Goal: Task Accomplishment & Management: Complete application form

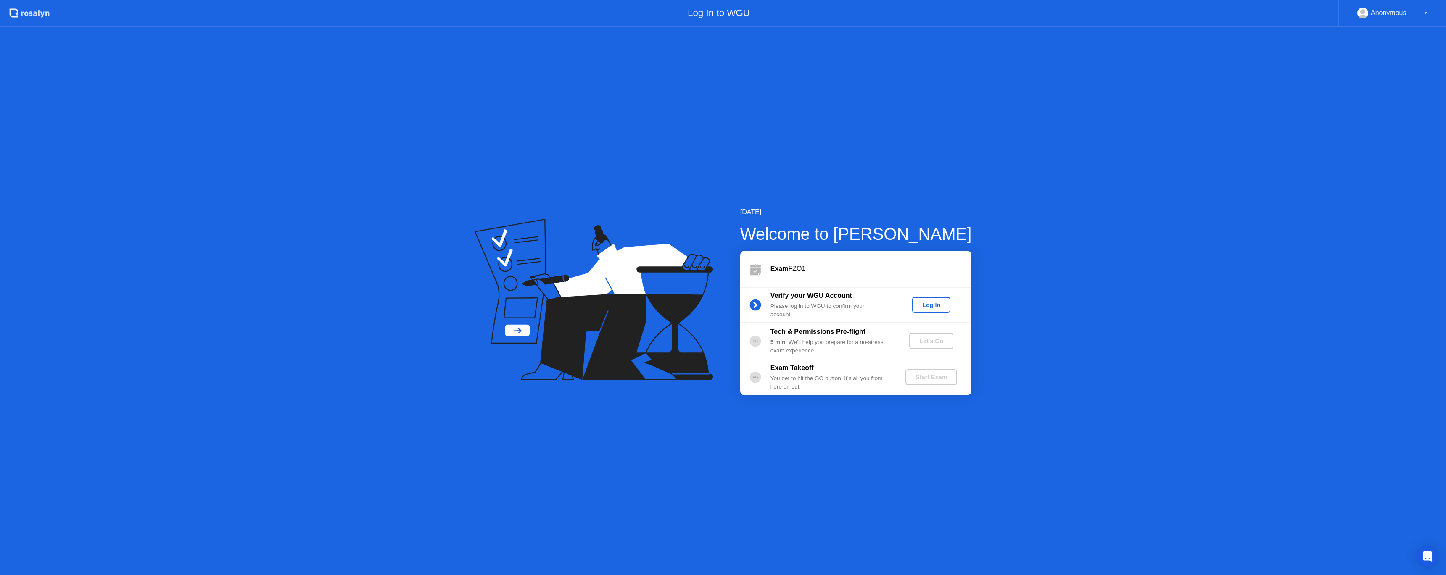
click at [930, 306] on div "Log In" at bounding box center [931, 305] width 32 height 7
click at [931, 339] on div "Let's Go" at bounding box center [931, 341] width 37 height 7
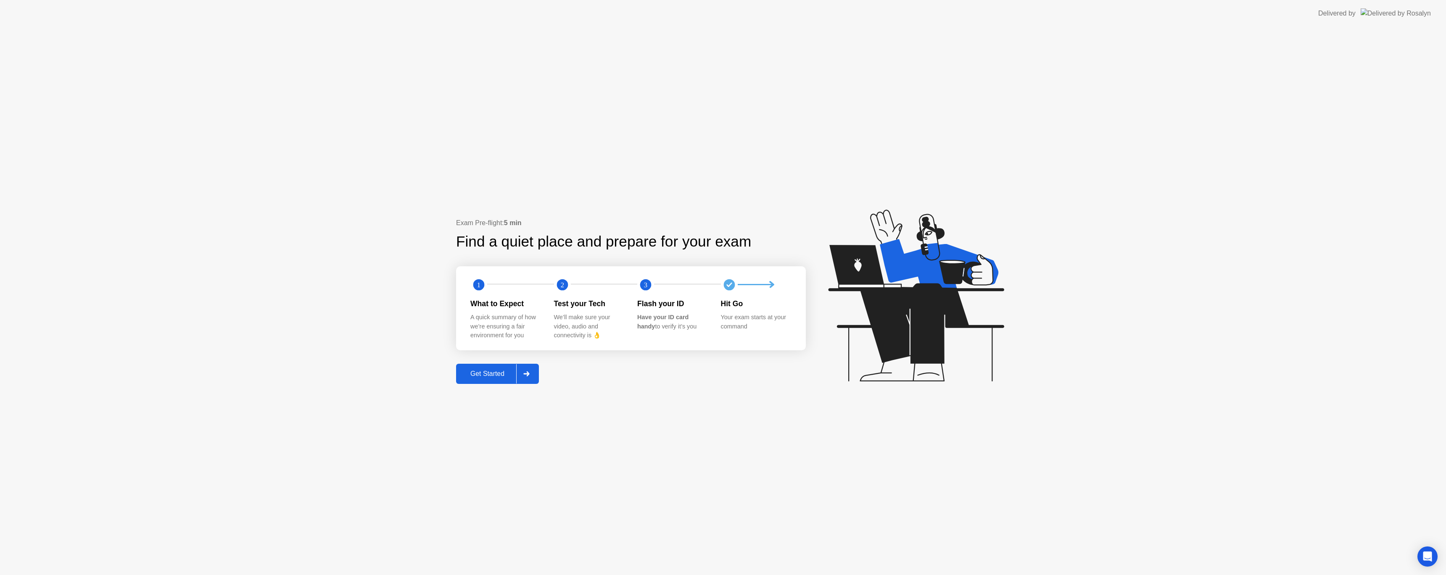
click at [479, 371] on div "Get Started" at bounding box center [488, 374] width 58 height 8
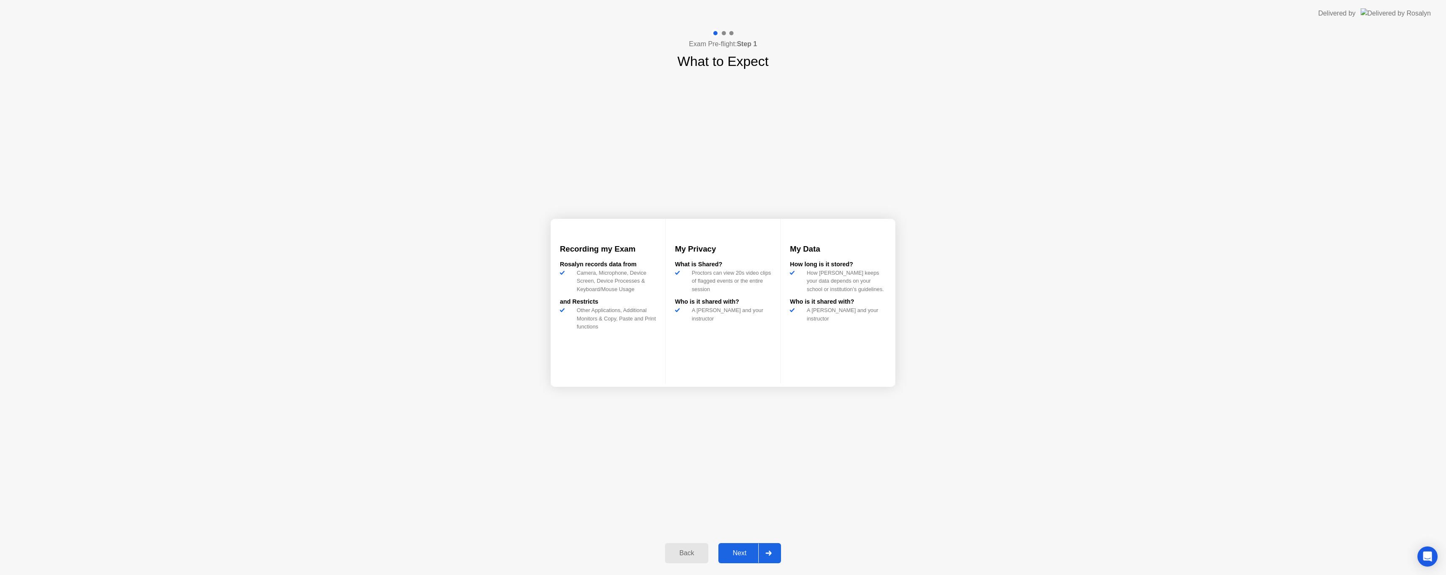
click at [745, 556] on div "Next" at bounding box center [739, 554] width 37 height 8
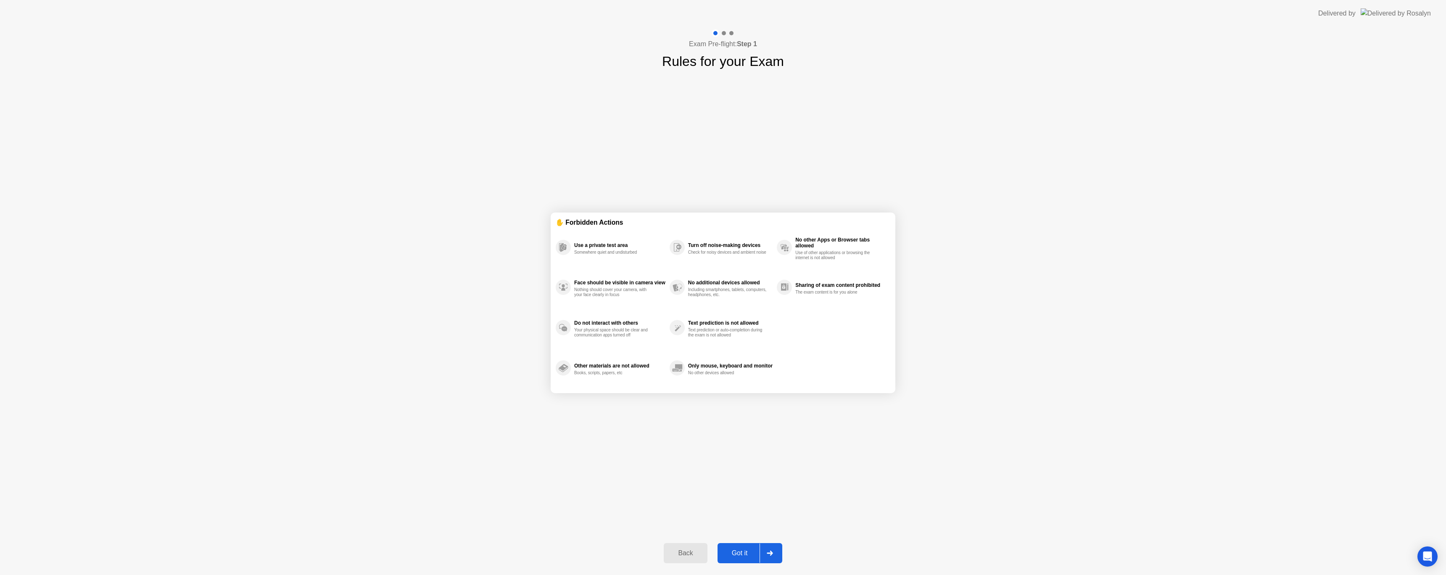
click at [745, 556] on div "Got it" at bounding box center [740, 554] width 40 height 8
select select "**********"
select select "*******"
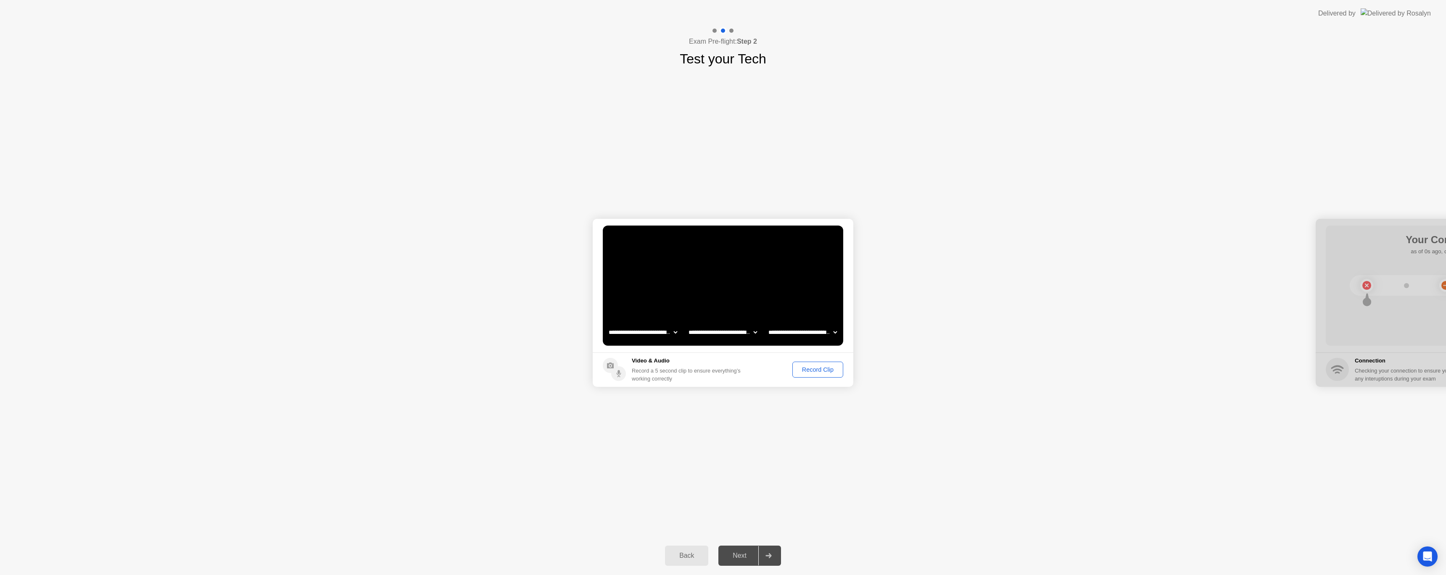
click at [821, 371] on div "Record Clip" at bounding box center [817, 370] width 45 height 7
click at [774, 376] on button "Replay Clip" at bounding box center [771, 370] width 61 height 18
click at [741, 557] on div "Next" at bounding box center [739, 556] width 37 height 8
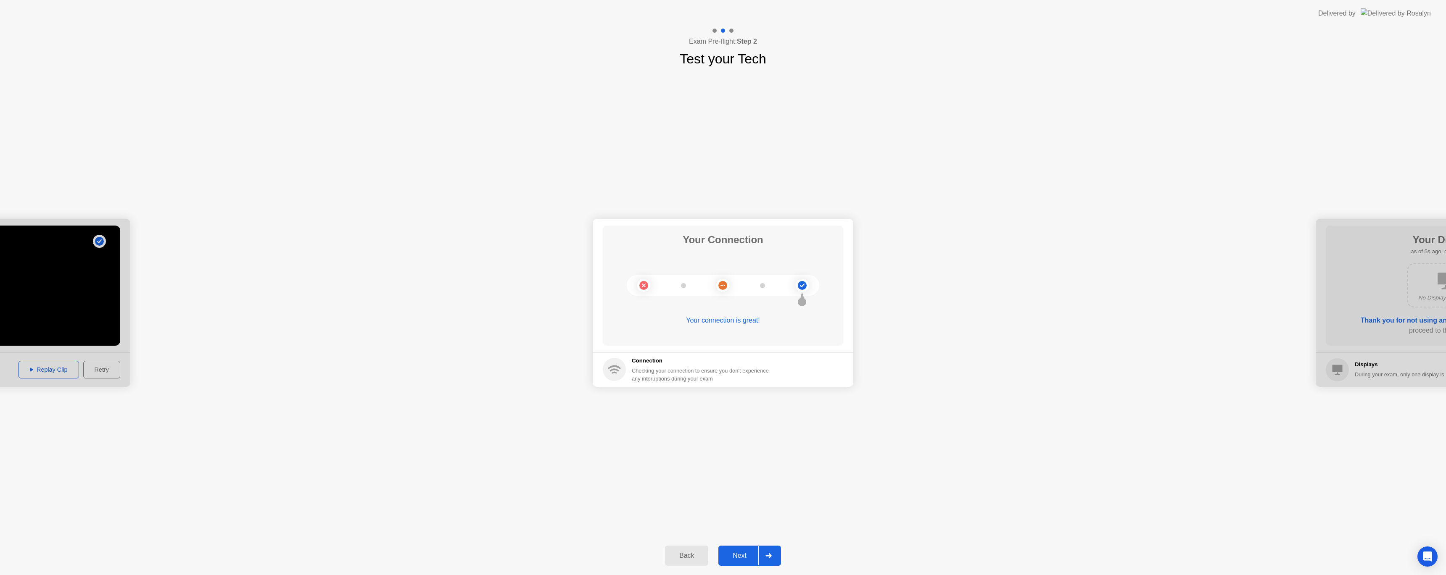
click at [741, 557] on div "Next" at bounding box center [739, 556] width 37 height 8
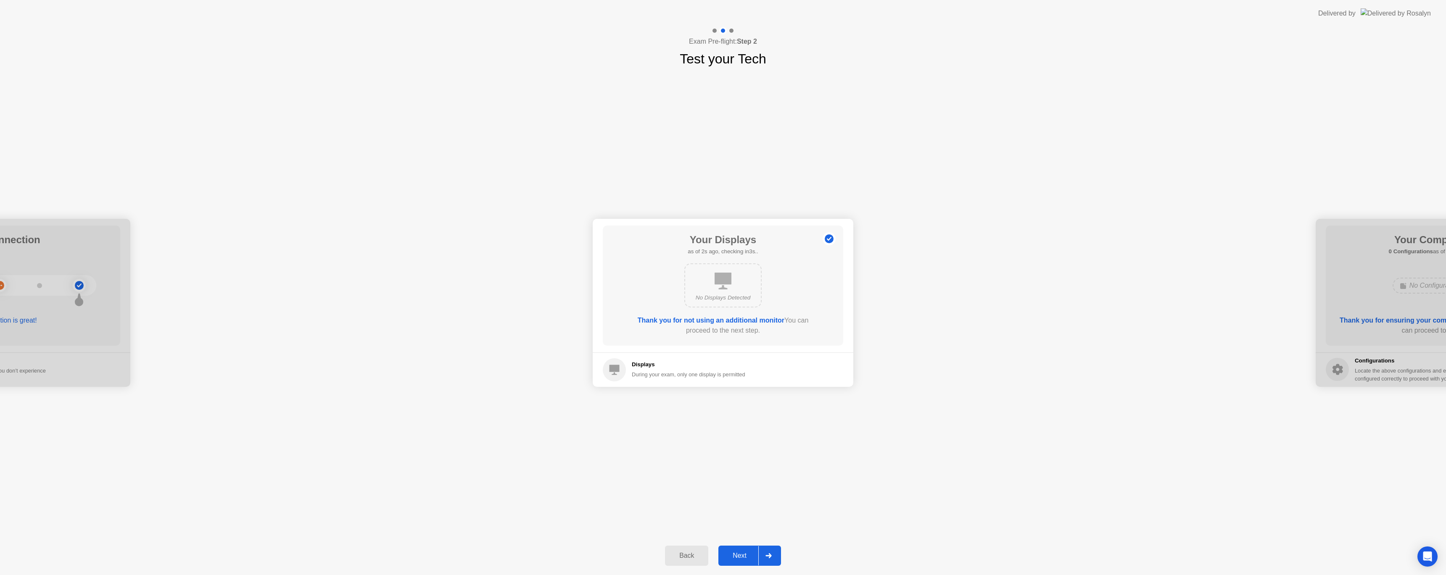
click at [741, 557] on div "Next" at bounding box center [739, 556] width 37 height 8
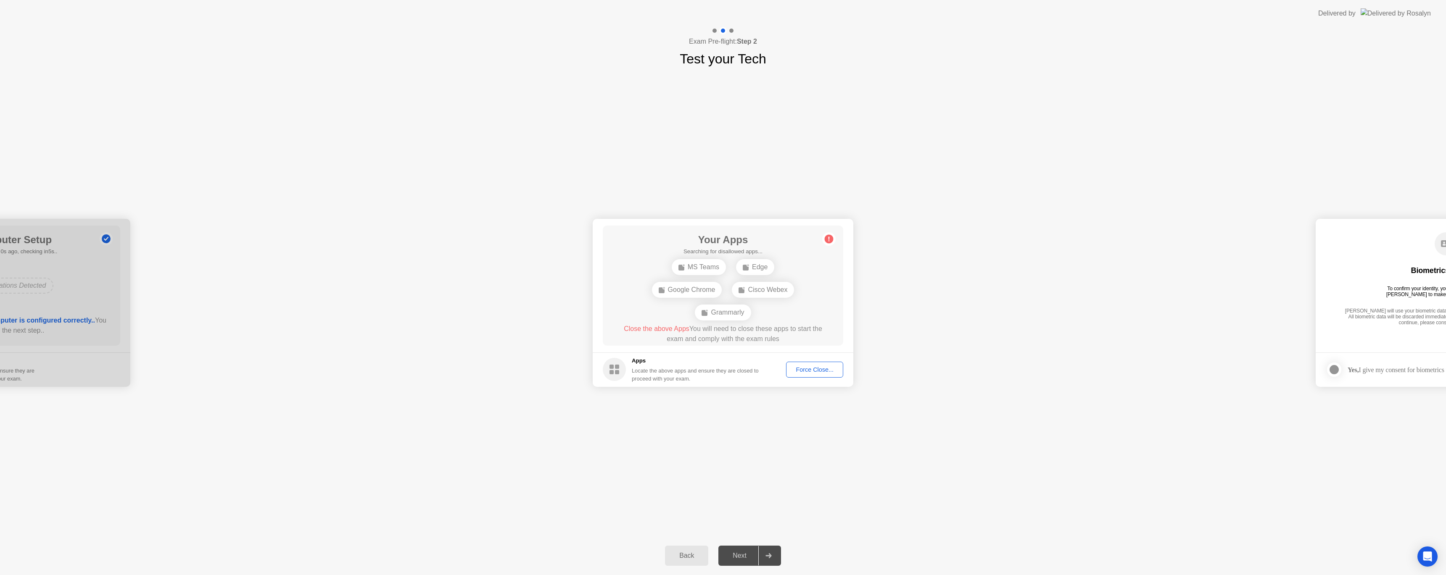
click at [803, 373] on div "Force Close..." at bounding box center [814, 370] width 51 height 7
click at [871, 495] on div "**********" at bounding box center [723, 303] width 1446 height 468
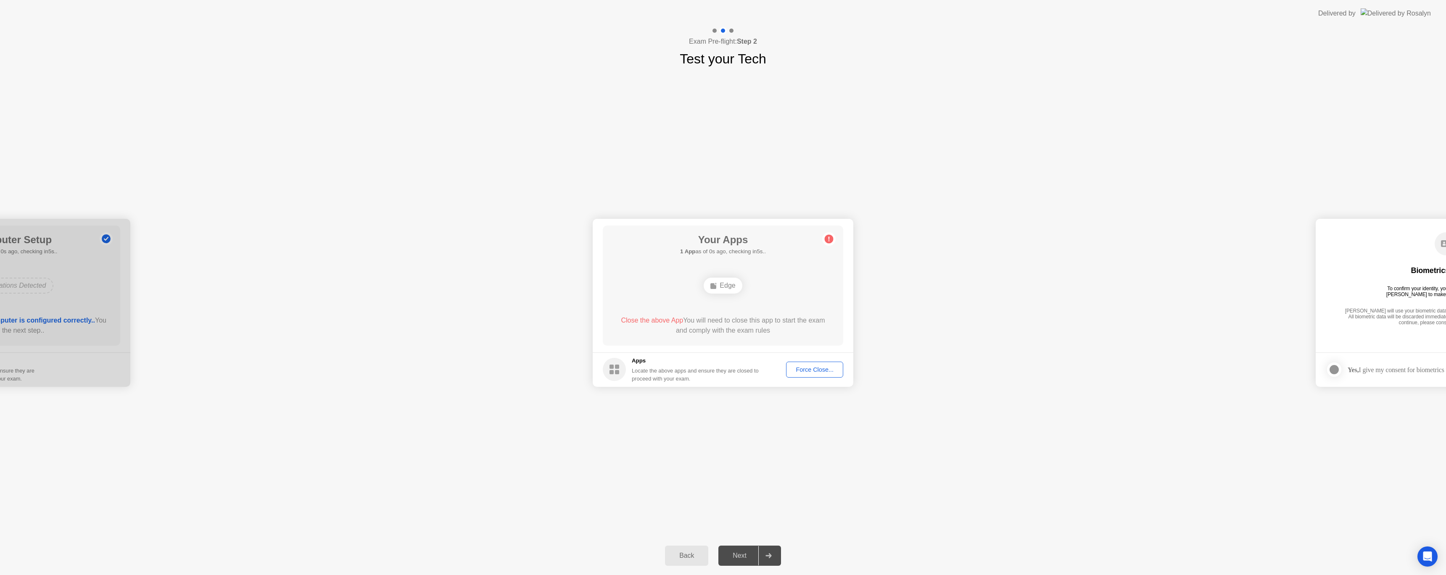
click at [827, 239] on circle at bounding box center [829, 239] width 9 height 9
click at [747, 554] on div "Next" at bounding box center [739, 556] width 37 height 8
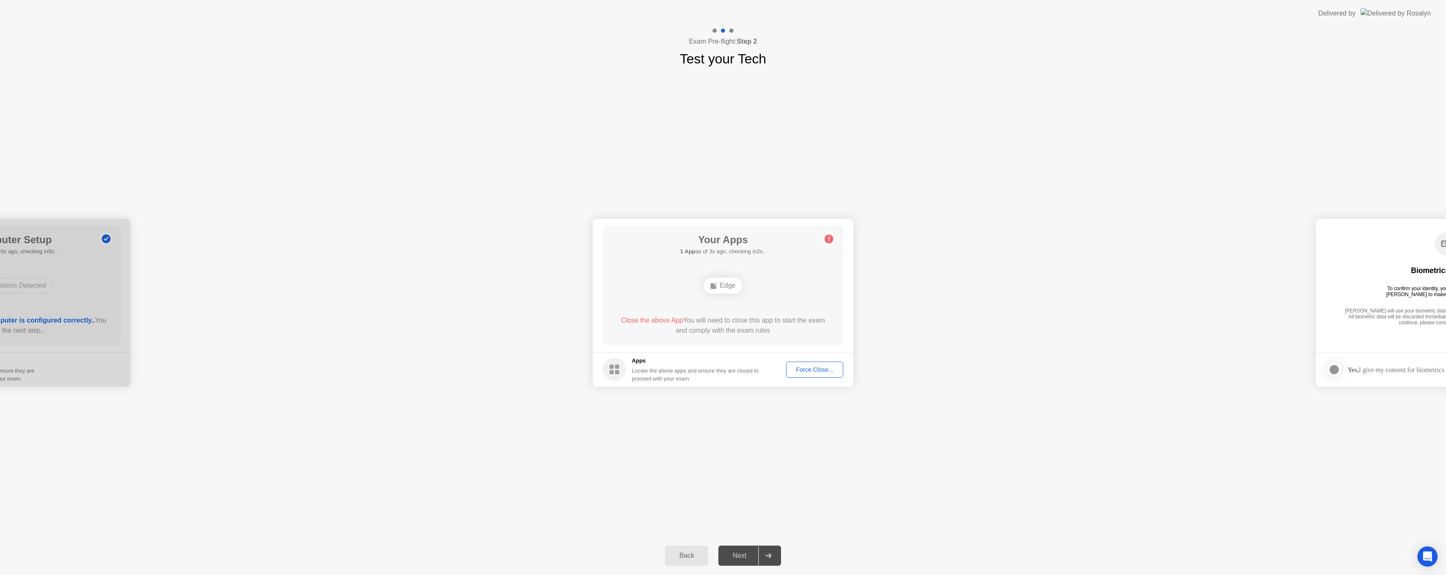
click at [817, 368] on div "Force Close..." at bounding box center [814, 370] width 51 height 7
click at [923, 575] on div at bounding box center [723, 575] width 1446 height 0
click at [829, 240] on icon at bounding box center [828, 239] width 1 height 5
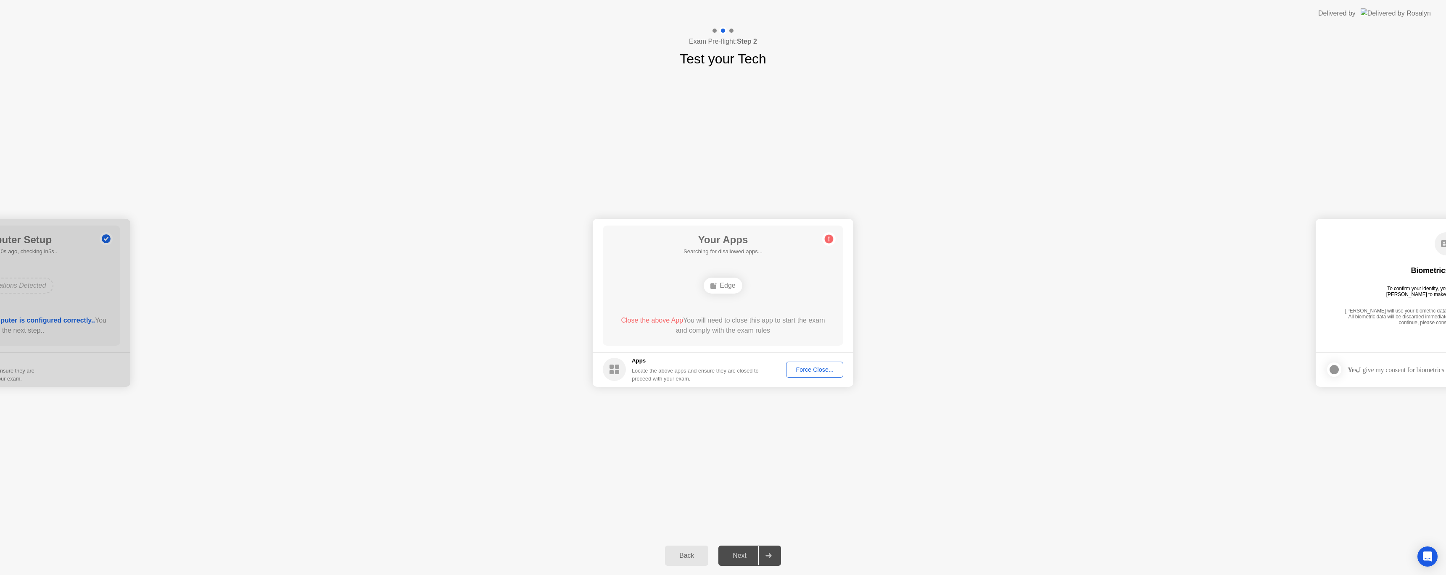
click at [813, 372] on div "Force Close..." at bounding box center [814, 370] width 51 height 7
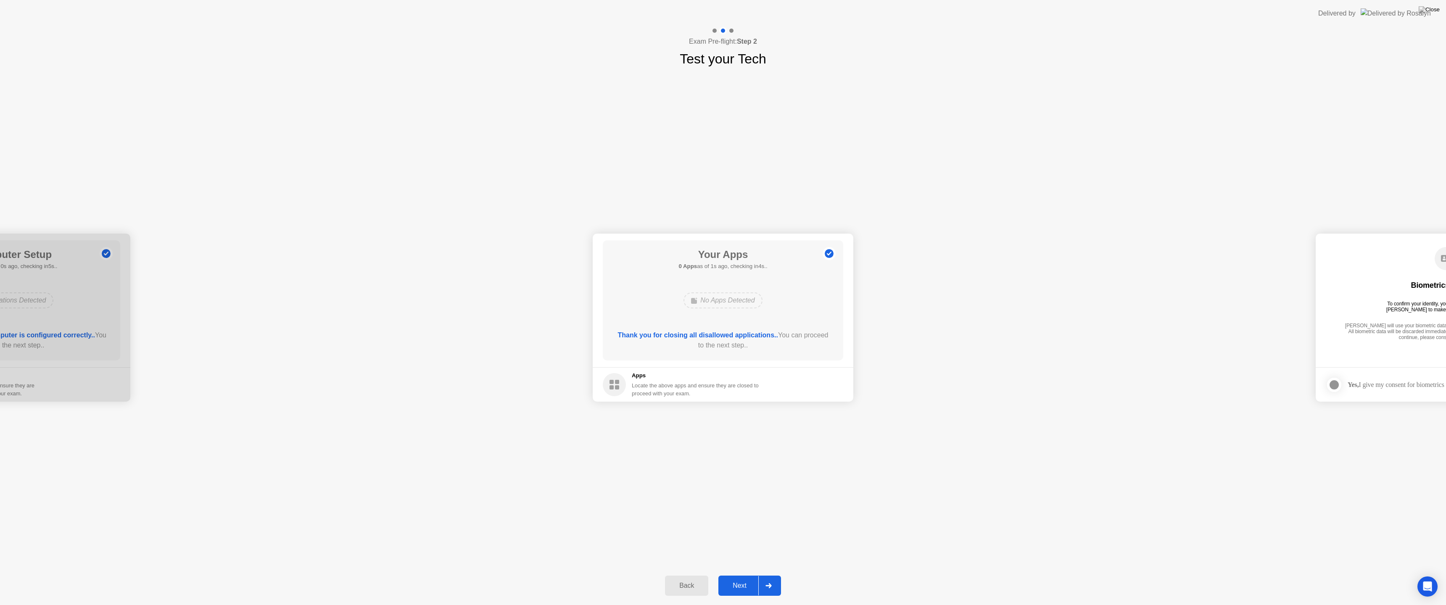
click at [908, 471] on div "**********" at bounding box center [723, 318] width 1446 height 498
click at [744, 575] on div "Next" at bounding box center [739, 586] width 37 height 8
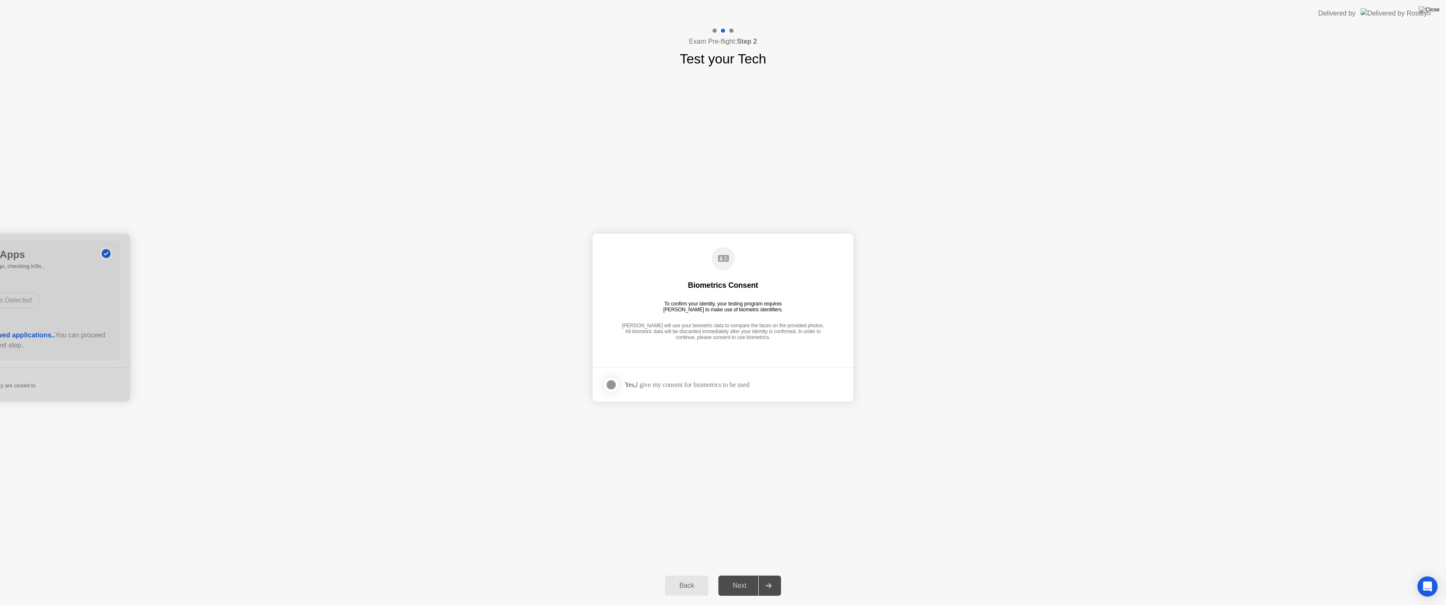
click at [734, 575] on div "Next" at bounding box center [739, 586] width 37 height 8
click at [611, 386] on div at bounding box center [611, 385] width 10 height 10
click at [746, 575] on div "Next" at bounding box center [739, 586] width 37 height 8
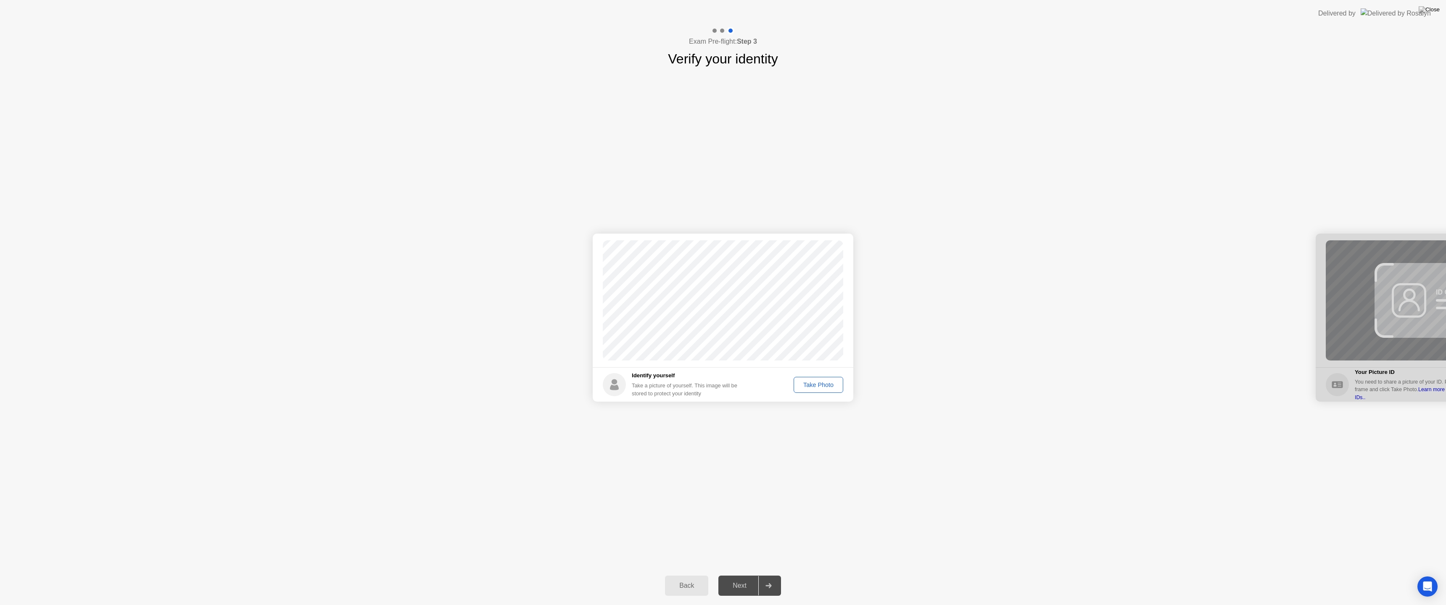
click at [818, 385] on div "Take Photo" at bounding box center [819, 385] width 44 height 7
click at [739, 575] on div "Next" at bounding box center [739, 586] width 37 height 8
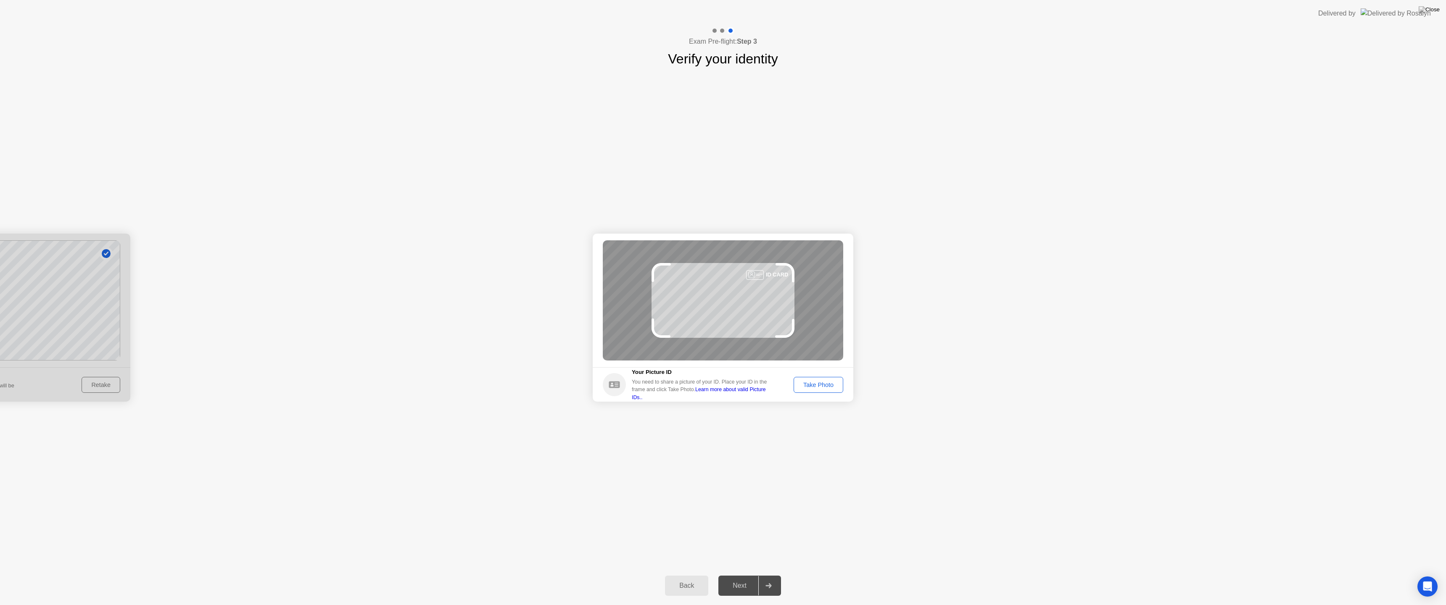
click at [819, 384] on div "Take Photo" at bounding box center [819, 385] width 44 height 7
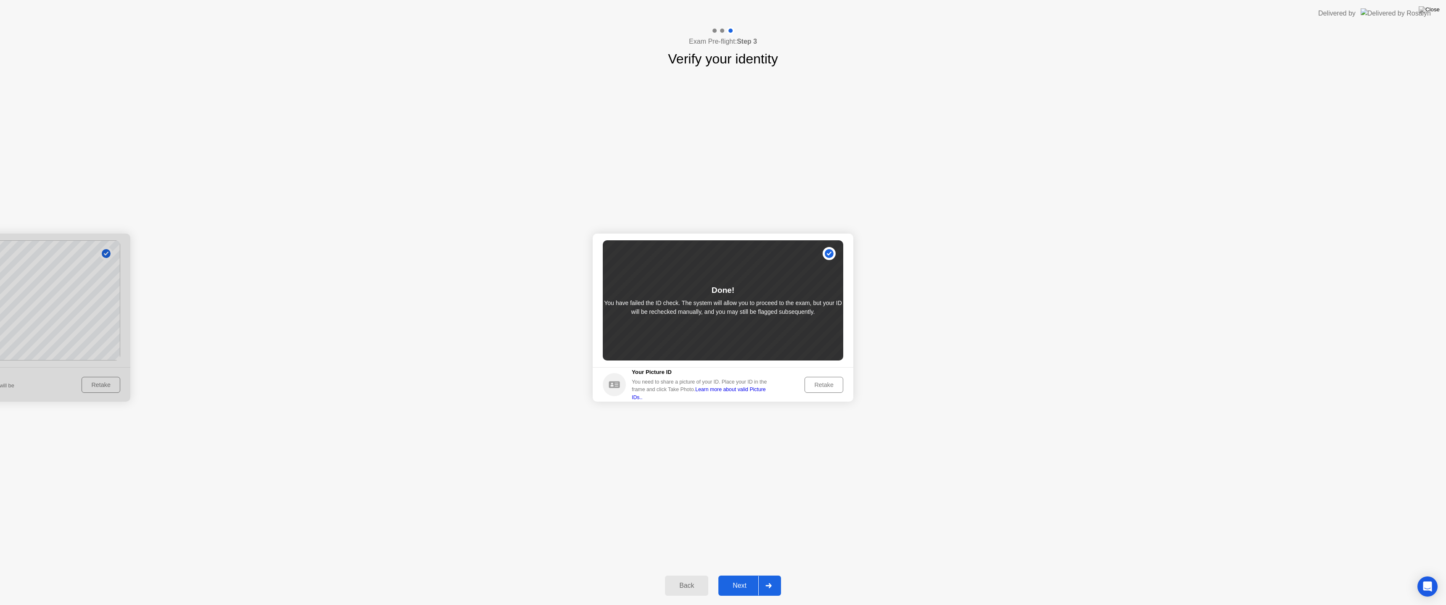
click at [740, 575] on div "Next" at bounding box center [739, 586] width 37 height 8
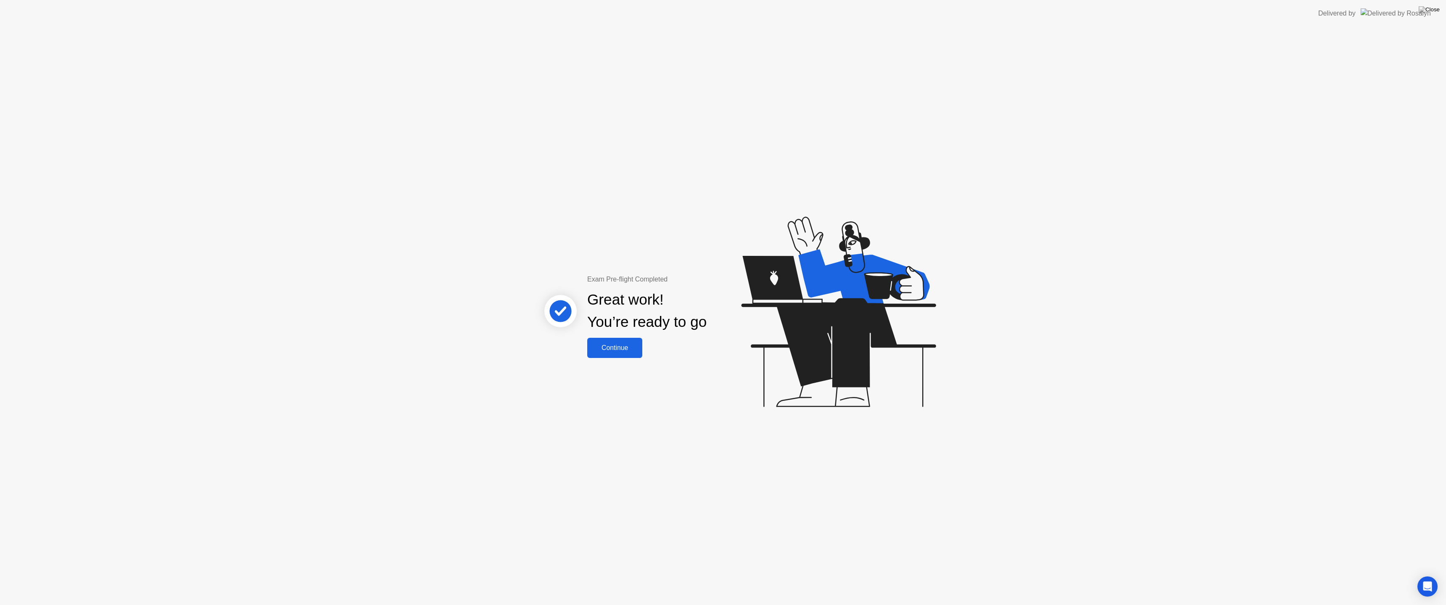
click at [615, 347] on div "Continue" at bounding box center [615, 348] width 50 height 8
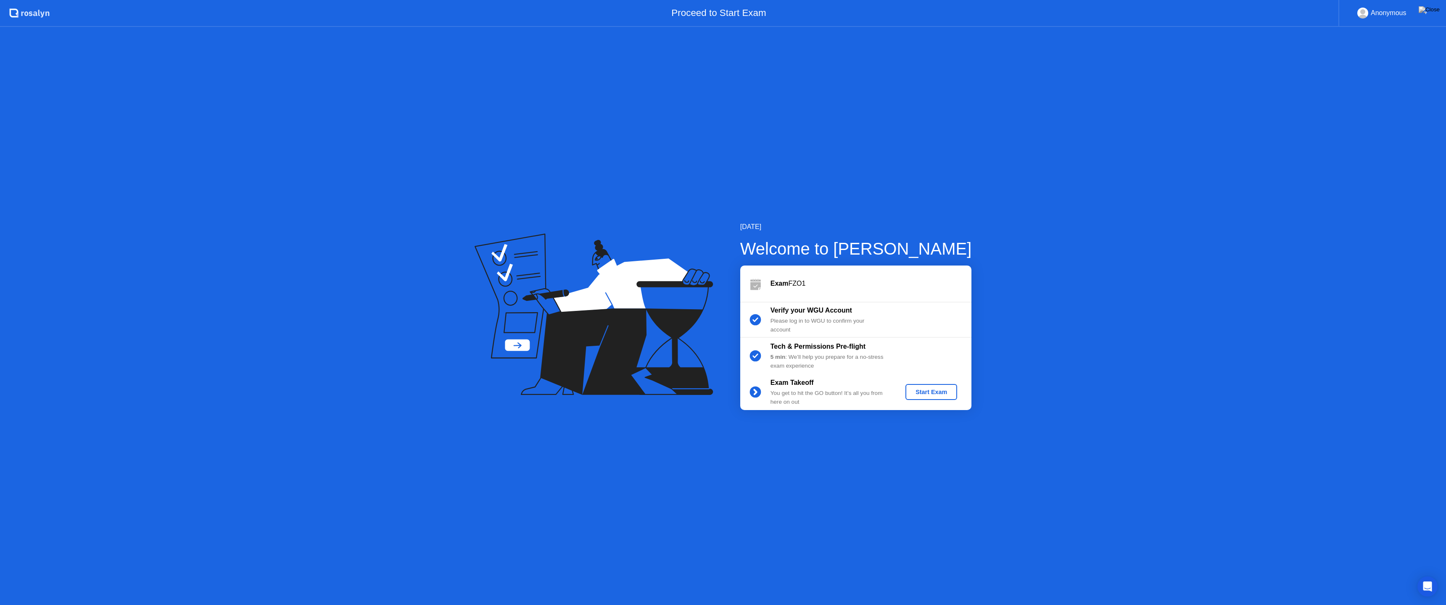
click at [933, 398] on button "Start Exam" at bounding box center [931, 392] width 52 height 16
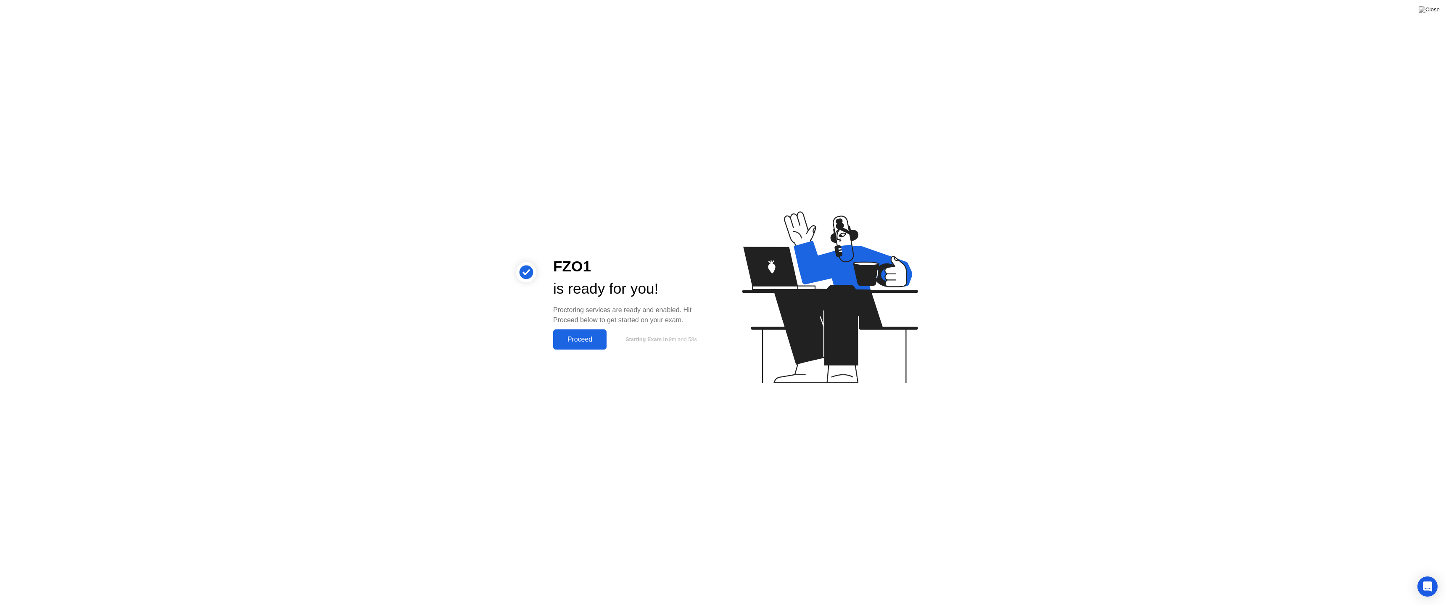
click at [586, 343] on div "Proceed" at bounding box center [580, 340] width 48 height 8
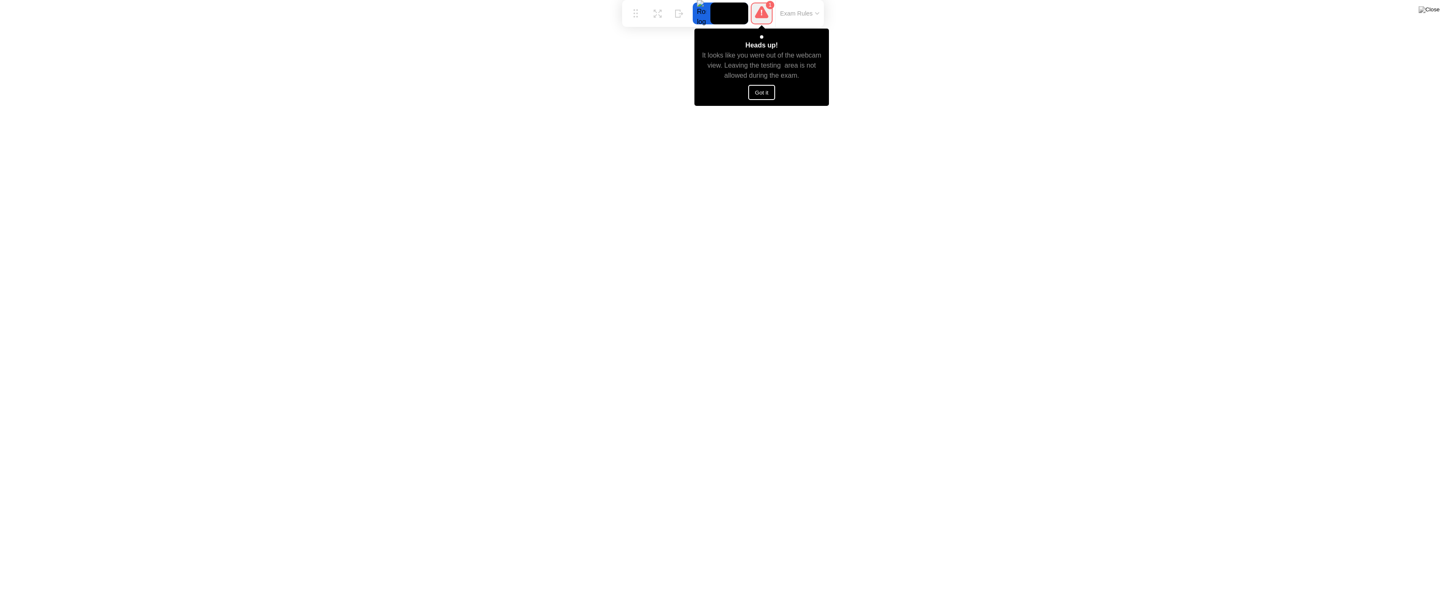
click at [764, 93] on button "Got it" at bounding box center [761, 92] width 27 height 15
click at [764, 94] on button "Got it" at bounding box center [761, 92] width 27 height 15
click at [761, 113] on button "Got it" at bounding box center [761, 112] width 27 height 15
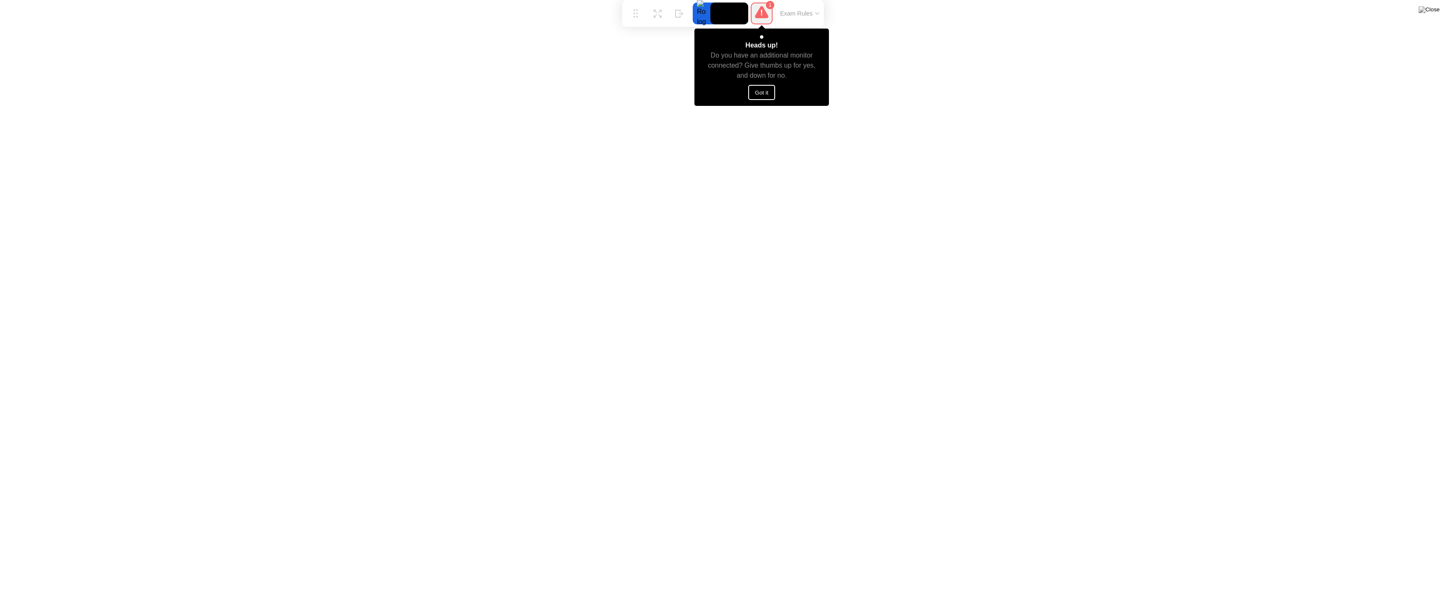
click at [762, 89] on button "Got it" at bounding box center [761, 92] width 27 height 15
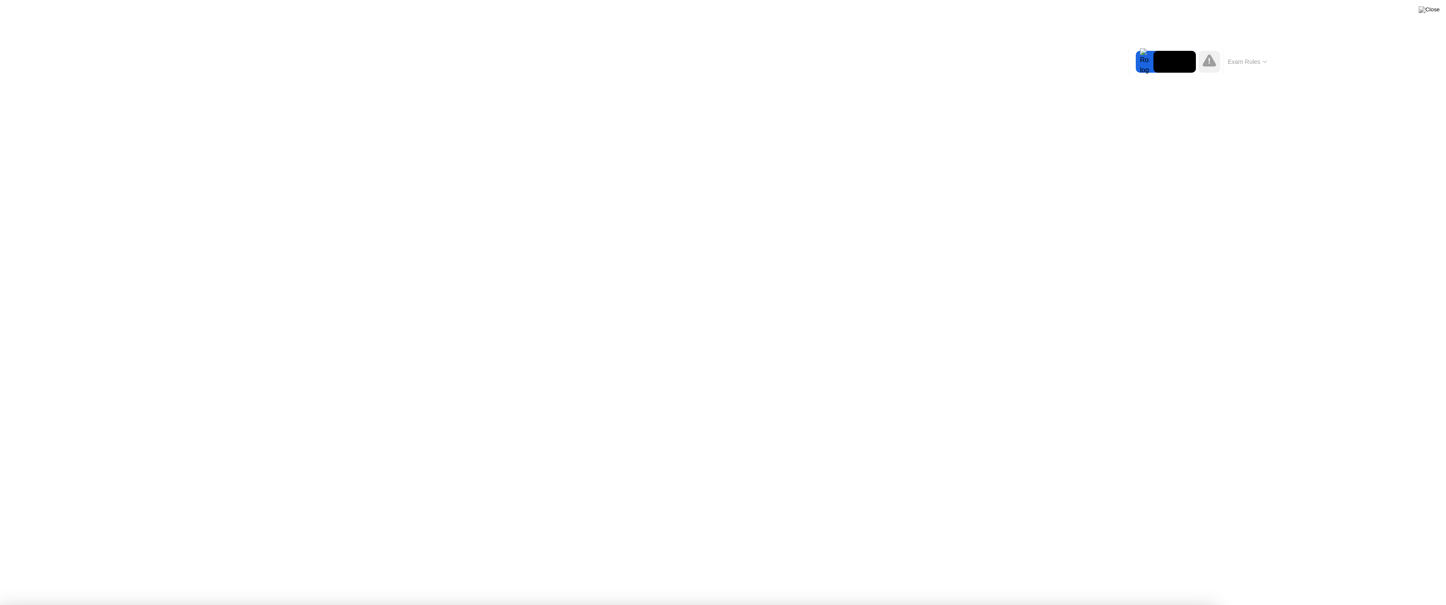
click at [1383, 575] on button "End Proctoring Session" at bounding box center [1377, 582] width 98 height 20
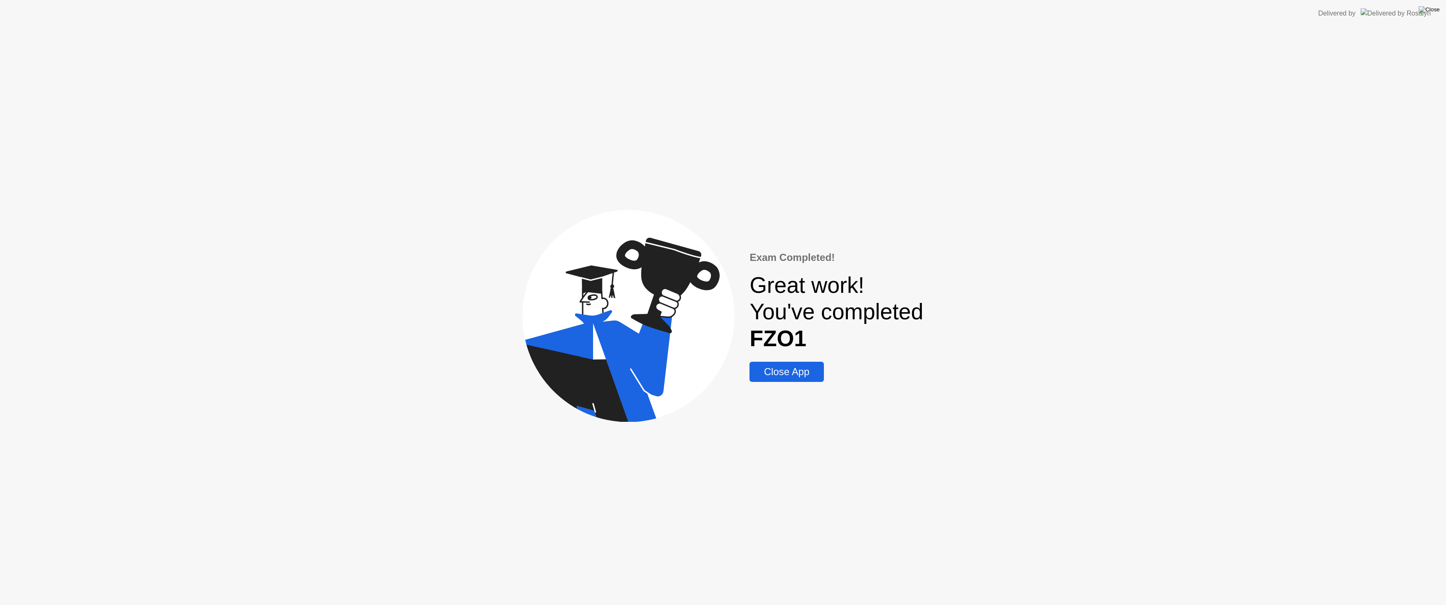
click at [1434, 12] on img at bounding box center [1429, 9] width 21 height 7
